Goal: Task Accomplishment & Management: Complete application form

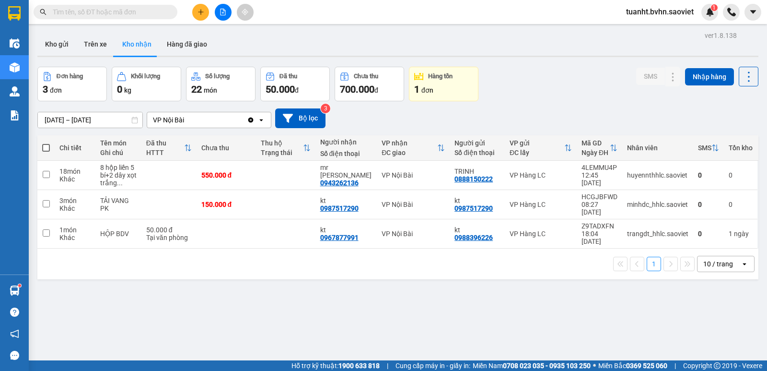
drag, startPoint x: 0, startPoint y: 0, endPoint x: 199, endPoint y: 14, distance: 199.1
click at [199, 14] on icon "plus" at bounding box center [201, 12] width 7 height 7
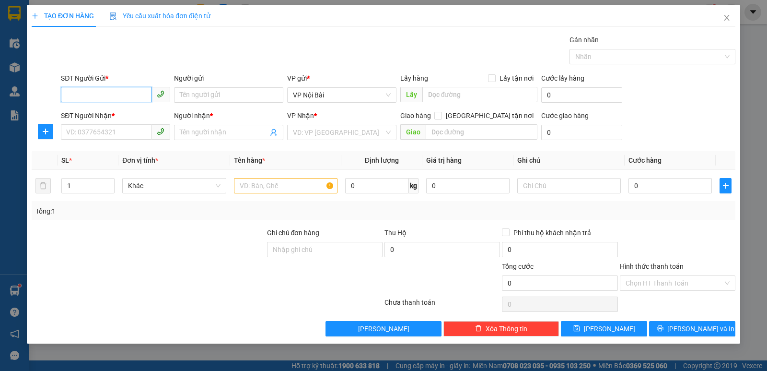
click at [111, 94] on input "SĐT Người Gửi *" at bounding box center [106, 94] width 91 height 15
type input "0868321988"
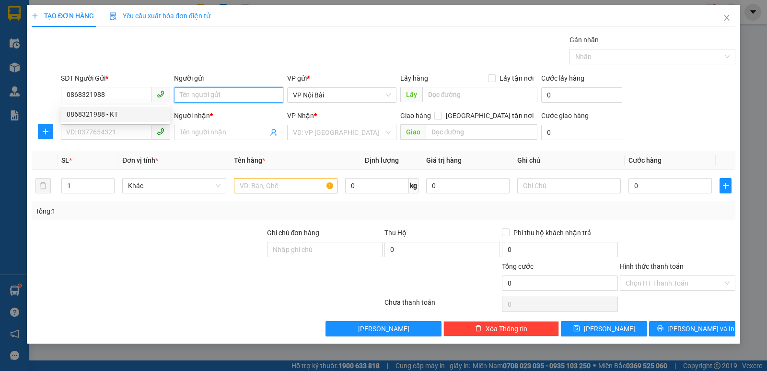
click at [191, 95] on input "Người gửi" at bounding box center [228, 94] width 109 height 15
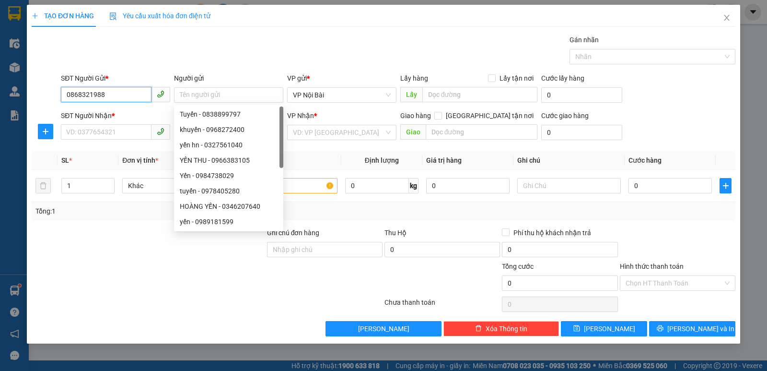
click at [119, 91] on input "0868321988" at bounding box center [106, 94] width 91 height 15
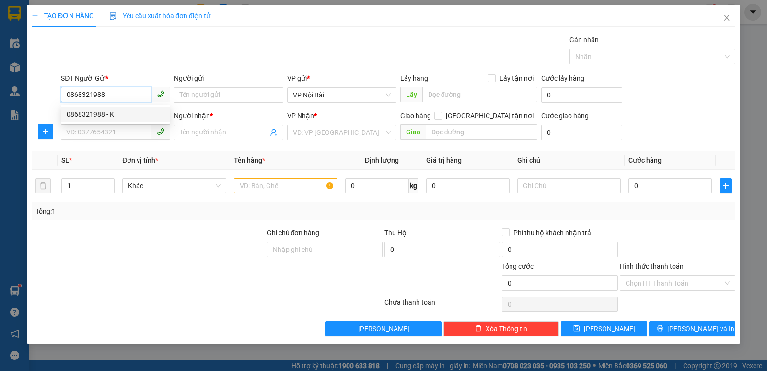
click at [121, 114] on div "0868321988 - KT" at bounding box center [116, 114] width 98 height 11
type input "KT"
type input "0368001985"
type input "DINH"
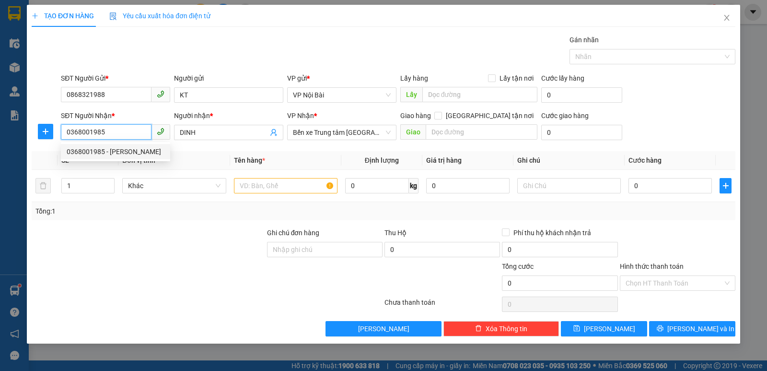
drag, startPoint x: 125, startPoint y: 135, endPoint x: 47, endPoint y: 141, distance: 78.9
click at [41, 138] on div "SĐT Người Nhận * 0368001985 Người nhận * DINH VP Nhận * Bến xe Trung tâm [GEOGR…" at bounding box center [384, 127] width 706 height 34
click at [118, 170] on div "0383463478 - HUY" at bounding box center [116, 167] width 98 height 11
type input "0383463478"
type input "HUY"
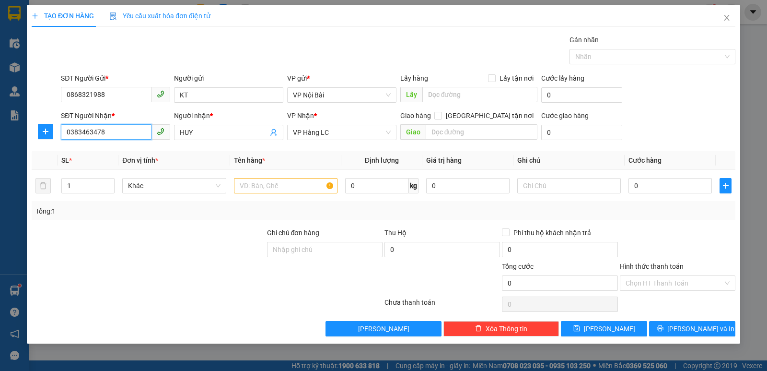
drag, startPoint x: 322, startPoint y: 130, endPoint x: 265, endPoint y: 145, distance: 58.6
click at [249, 136] on div "SĐT Người Nhận * 0383463478 0383463478 Người nhận * HUY VP Nhận * VP Hàng LC Gi…" at bounding box center [398, 127] width 679 height 34
click at [384, 134] on span "VP Hàng LC" at bounding box center [342, 132] width 98 height 14
type input "0383463478"
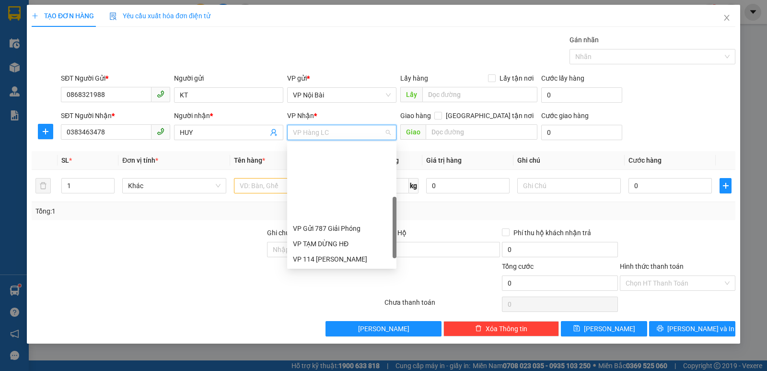
scroll to position [92, 0]
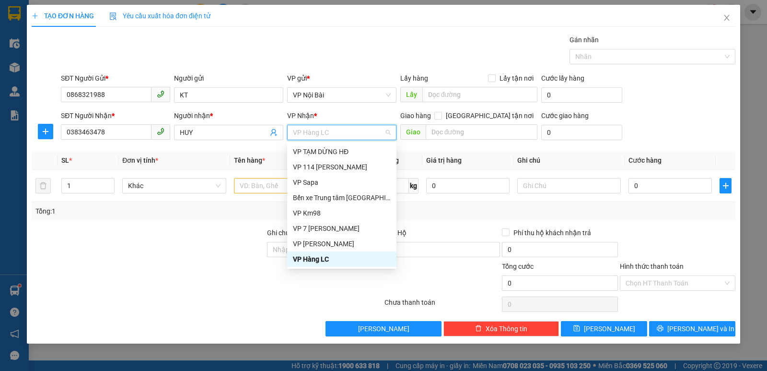
click at [323, 262] on div "VP Hàng LC" at bounding box center [342, 259] width 98 height 11
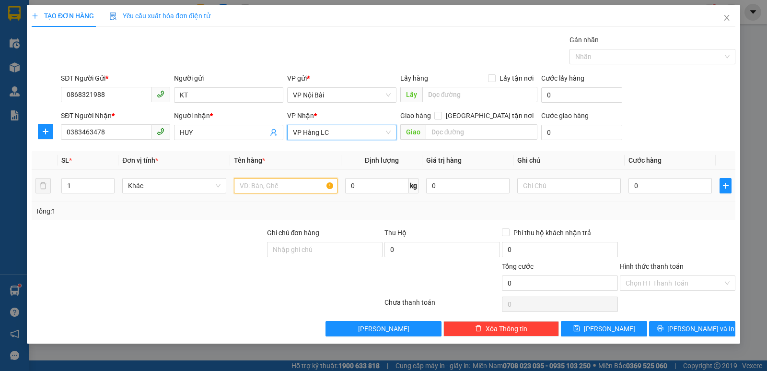
click at [280, 188] on input "text" at bounding box center [286, 185] width 104 height 15
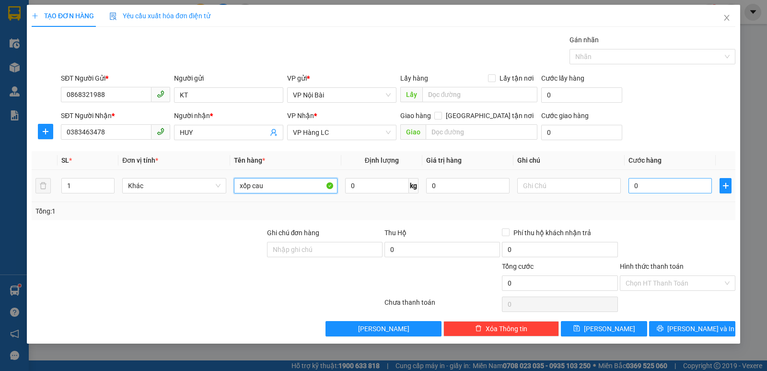
type input "xốp cau"
click at [653, 186] on input "0" at bounding box center [670, 185] width 83 height 15
type input "8"
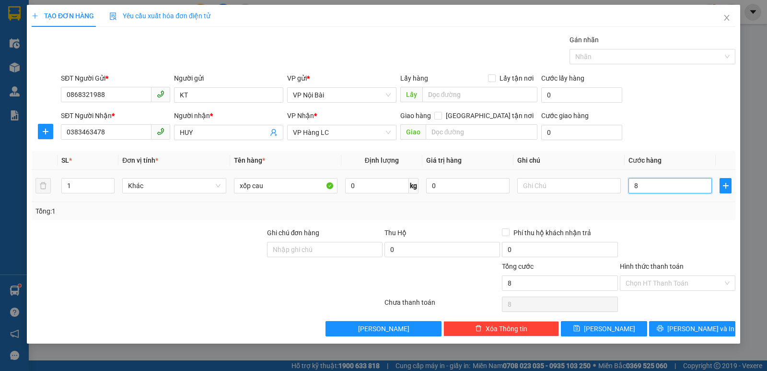
type input "80"
type input "800"
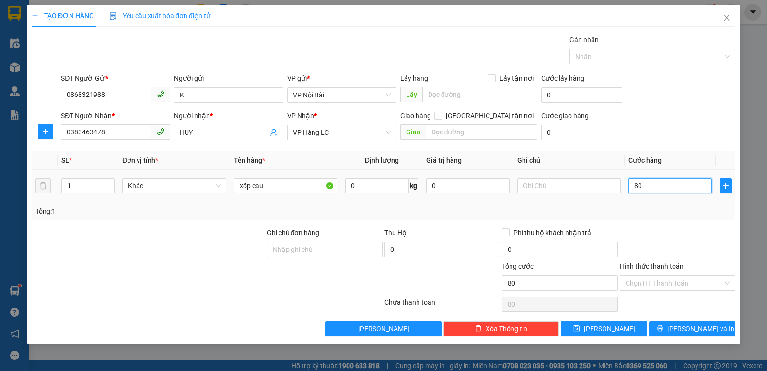
type input "800"
type input "8.000"
type input "80.000"
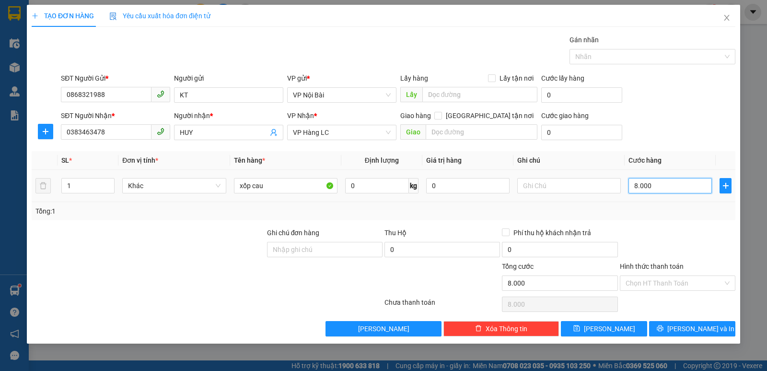
type input "80.000"
click at [670, 248] on div at bounding box center [678, 244] width 118 height 34
click at [679, 283] on input "Hình thức thanh toán" at bounding box center [674, 283] width 97 height 14
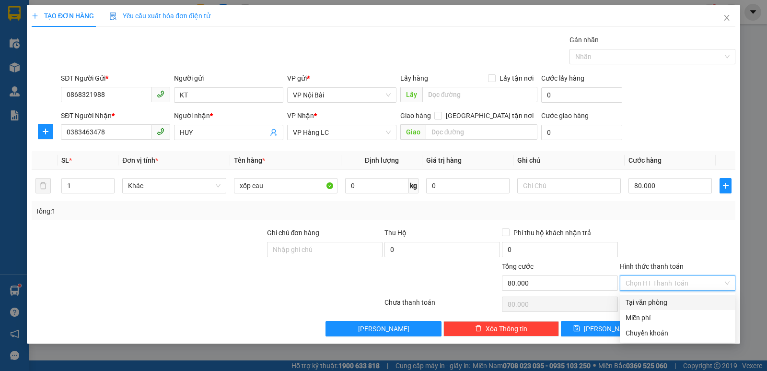
click at [670, 300] on div "Tại văn phòng" at bounding box center [678, 302] width 104 height 11
type input "0"
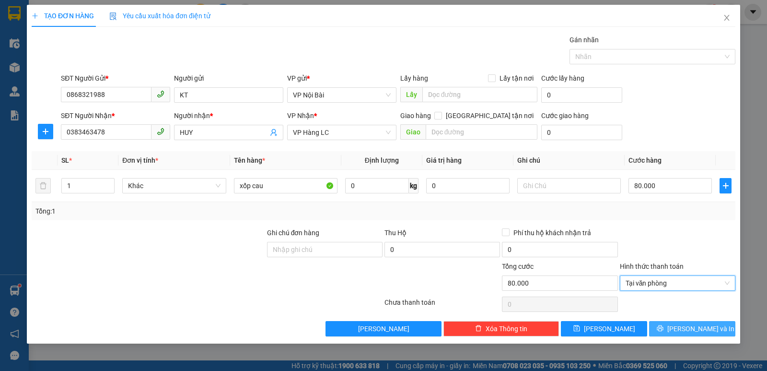
click at [664, 328] on icon "printer" at bounding box center [660, 328] width 7 height 7
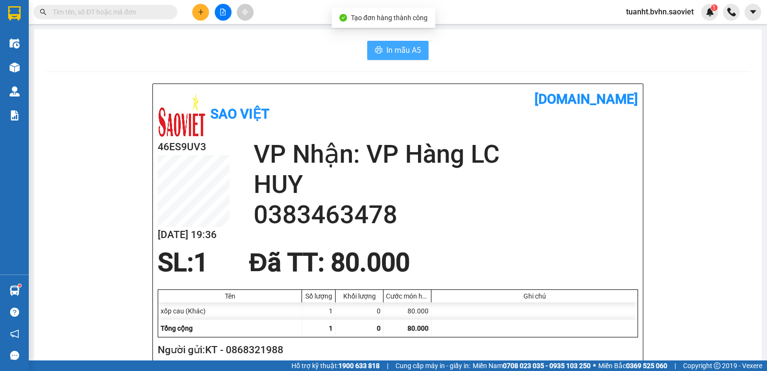
click at [400, 55] on span "In mẫu A5" at bounding box center [404, 50] width 35 height 12
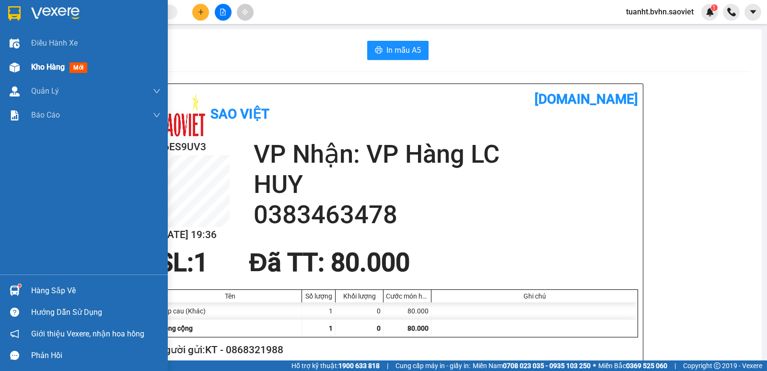
click at [7, 68] on div at bounding box center [14, 67] width 17 height 17
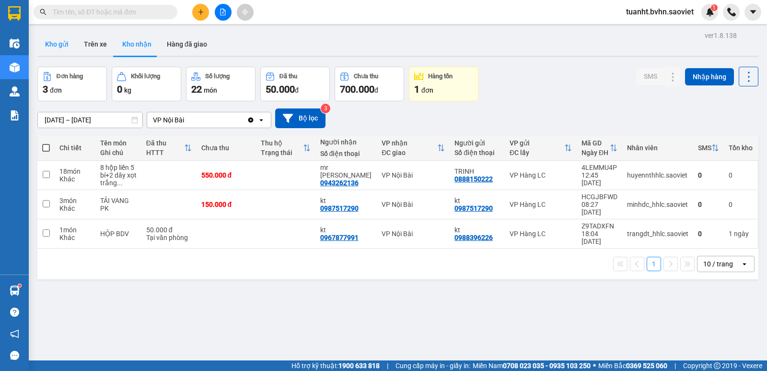
click at [63, 46] on button "Kho gửi" at bounding box center [56, 44] width 39 height 23
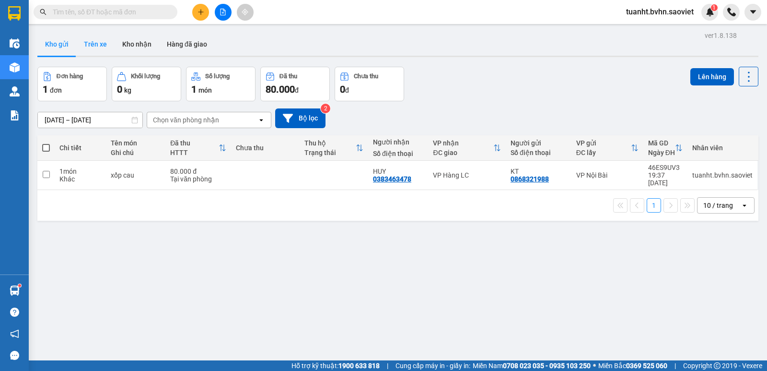
click at [88, 47] on button "Trên xe" at bounding box center [95, 44] width 38 height 23
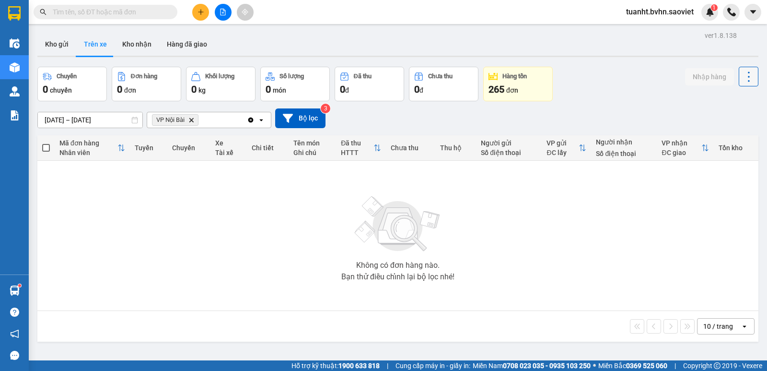
click at [739, 81] on button at bounding box center [749, 77] width 20 height 20
click at [727, 107] on span "Làm mới" at bounding box center [728, 103] width 26 height 10
click at [110, 13] on input "text" at bounding box center [109, 12] width 113 height 11
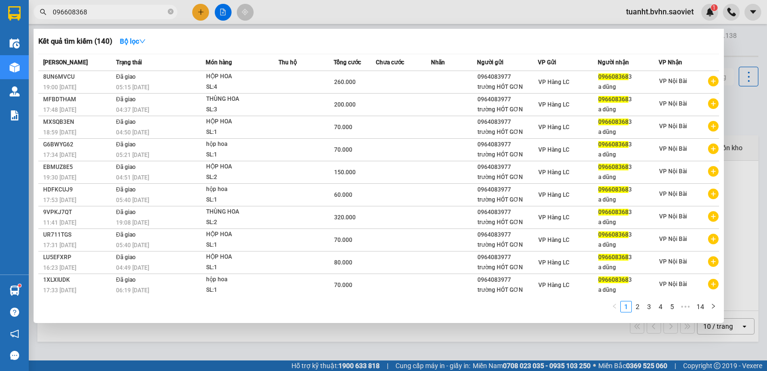
type input "0966083683"
click at [169, 12] on icon "close-circle" at bounding box center [171, 12] width 6 height 6
